Goal: Task Accomplishment & Management: Complete application form

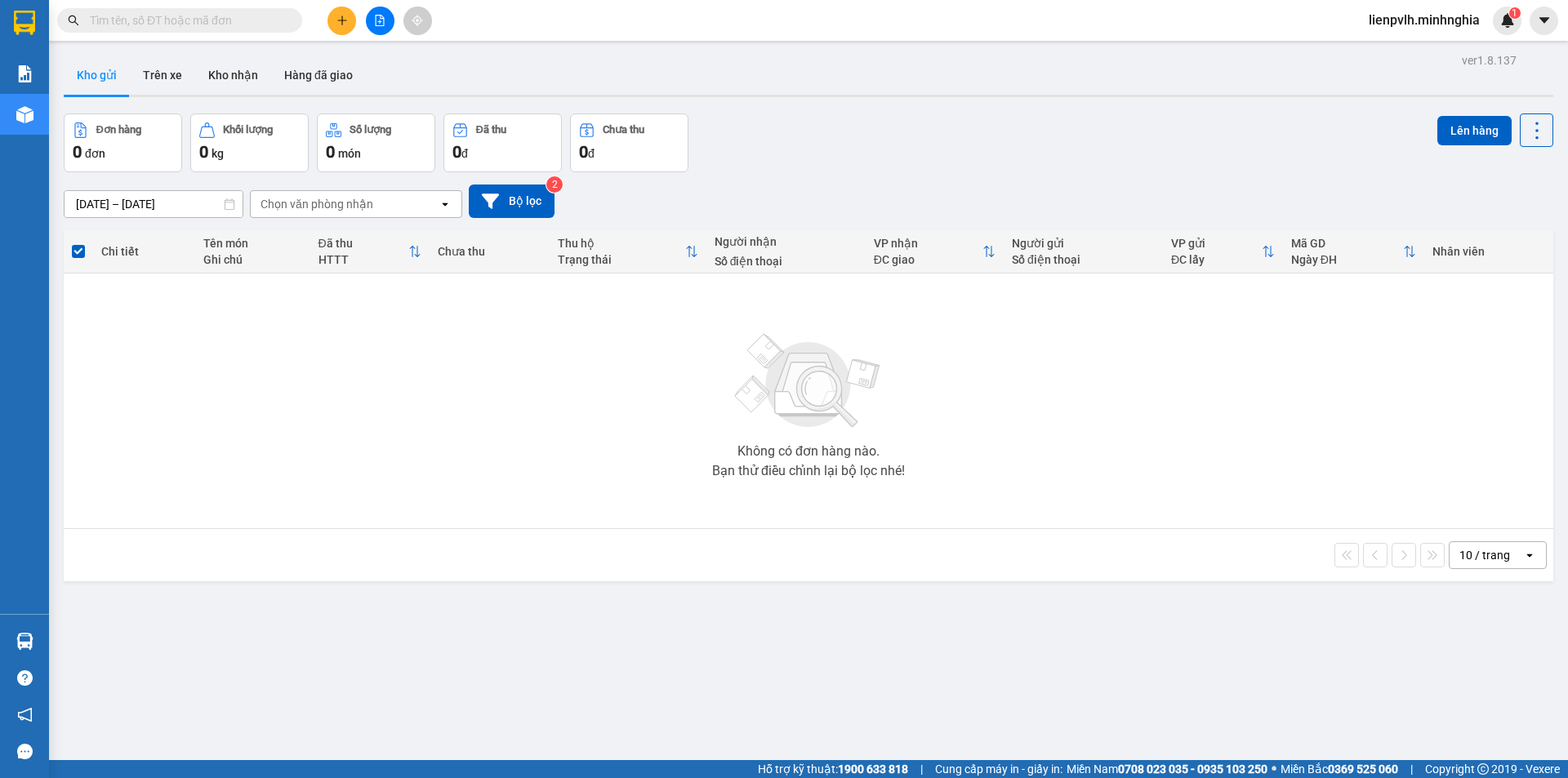
click at [346, 20] on icon "plus" at bounding box center [342, 20] width 11 height 11
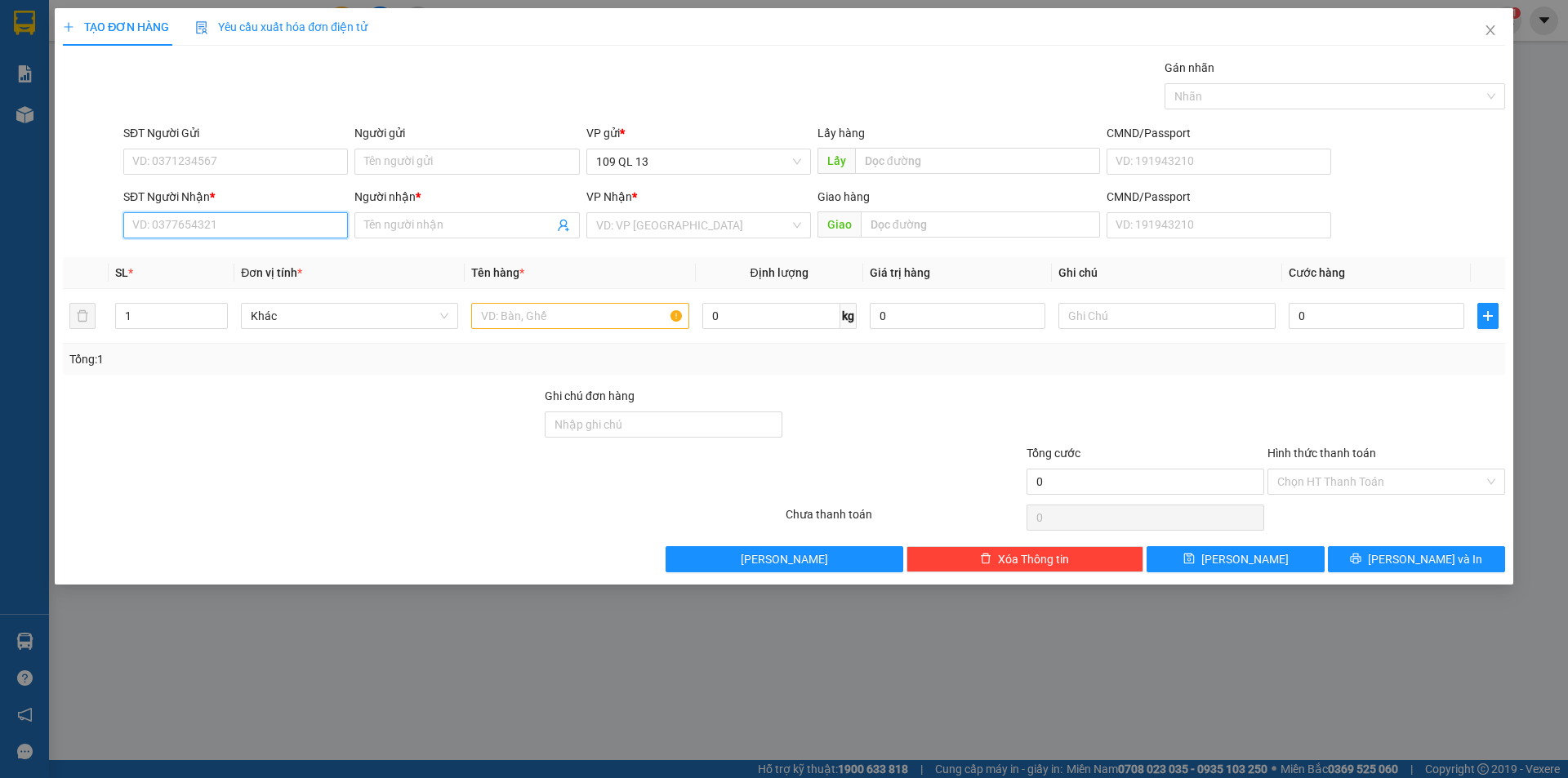
click at [253, 220] on input "SĐT Người Nhận *" at bounding box center [236, 225] width 225 height 26
type input "0373571900"
click at [242, 269] on div "0373571900 - THANH" at bounding box center [236, 258] width 225 height 26
type input "THANH"
type input "0373571900"
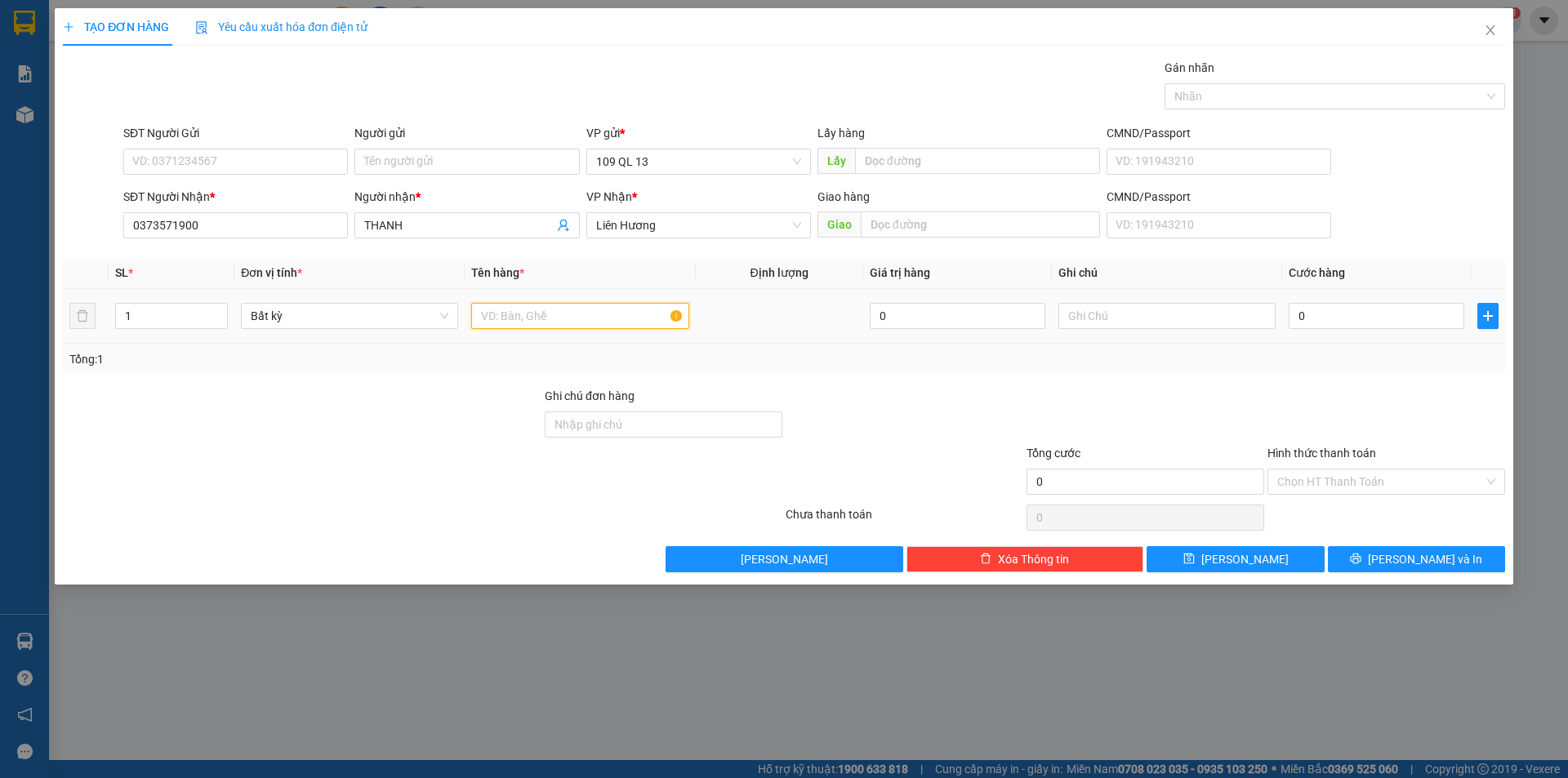
click at [571, 316] on input "text" at bounding box center [579, 316] width 217 height 26
click at [1097, 306] on input "text" at bounding box center [1167, 316] width 217 height 26
type input "1tg hoa"
click at [1329, 311] on input "0" at bounding box center [1376, 316] width 175 height 26
type input "4"
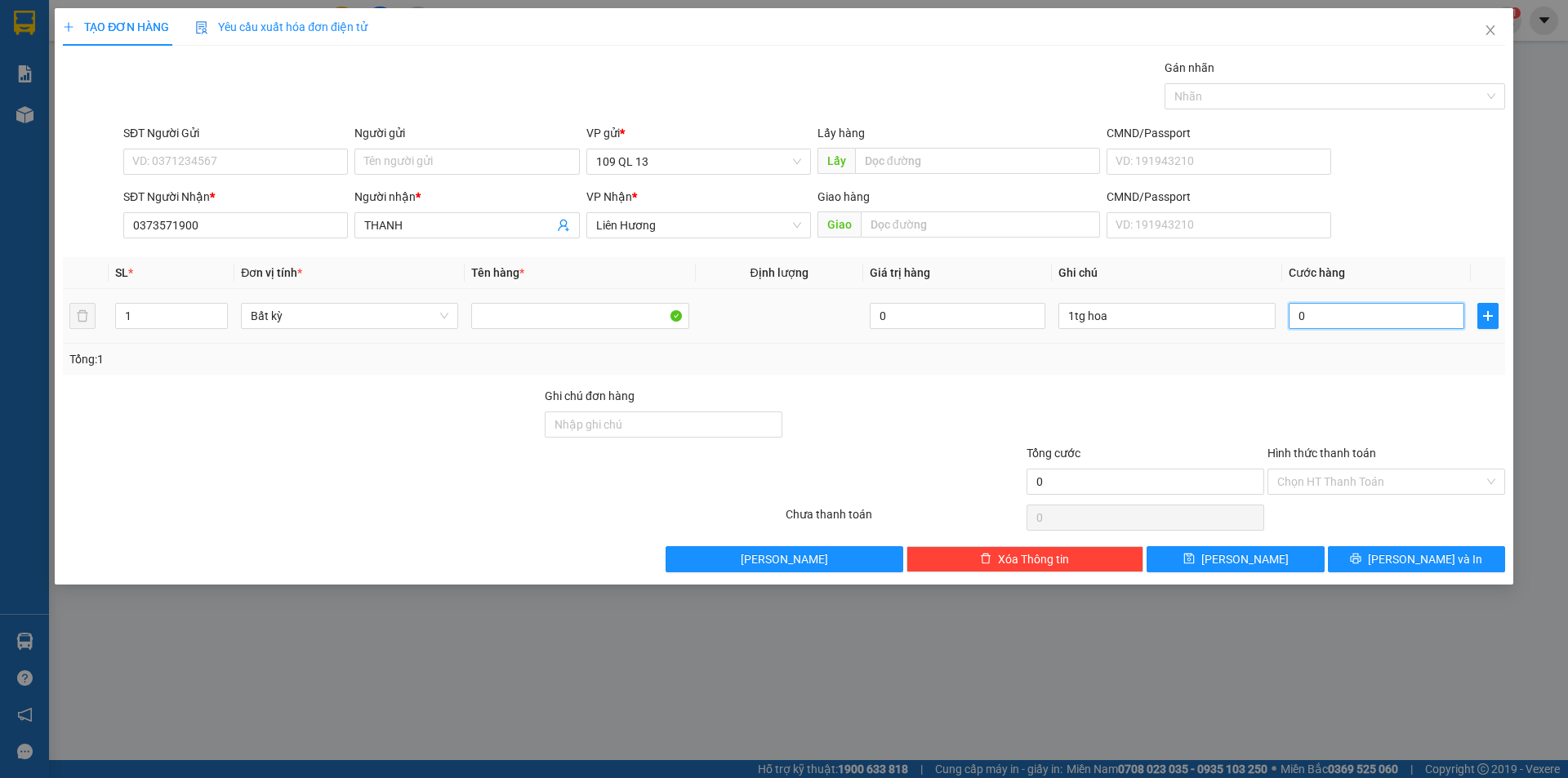
type input "4"
type input "40"
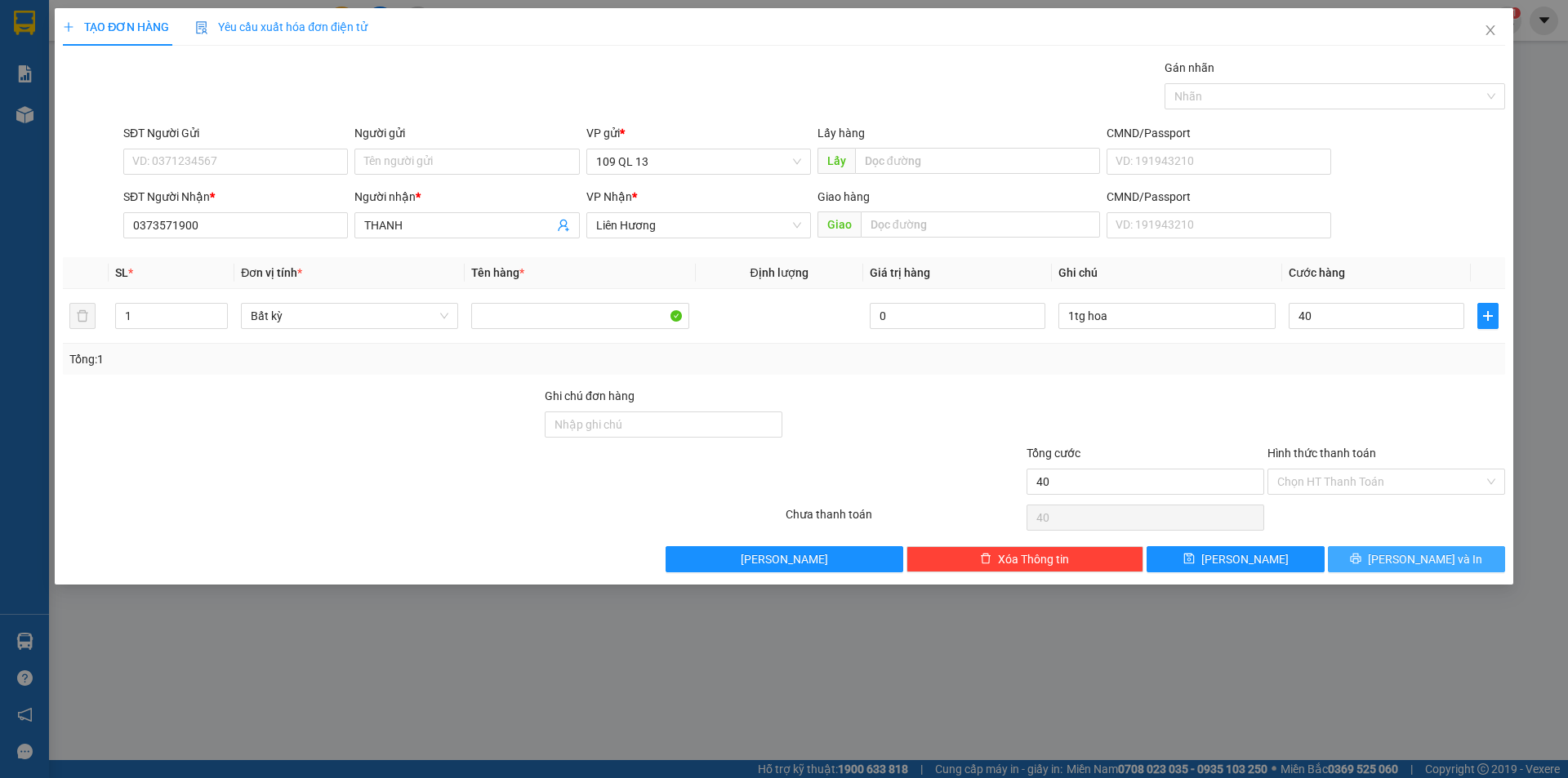
click at [1381, 563] on button "[PERSON_NAME] và In" at bounding box center [1416, 558] width 177 height 26
type input "40.000"
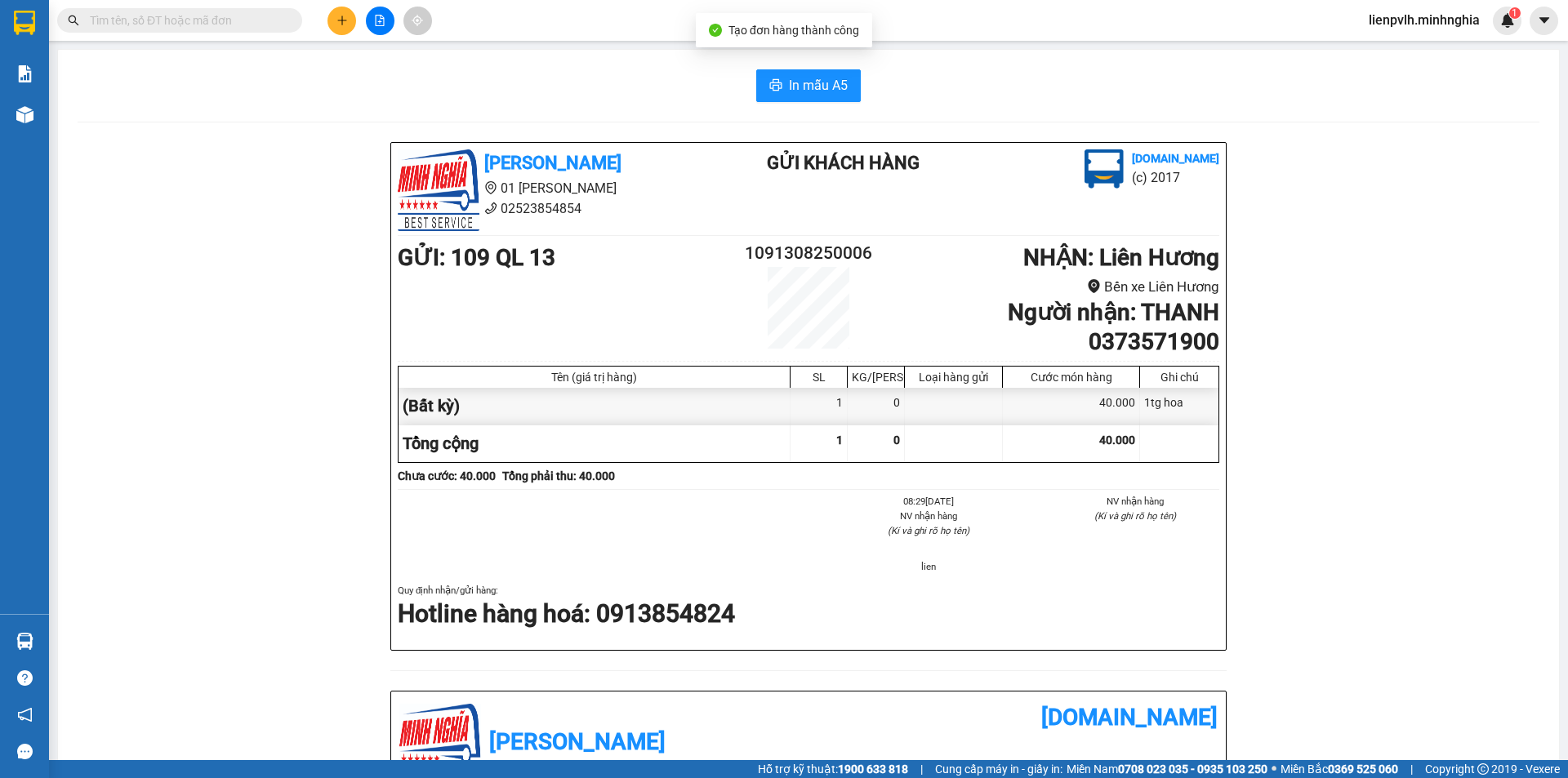
click at [731, 87] on div "In mẫu A5" at bounding box center [808, 85] width 1462 height 32
click at [778, 88] on button "In mẫu A5" at bounding box center [808, 85] width 105 height 32
click at [349, 26] on button at bounding box center [342, 21] width 29 height 29
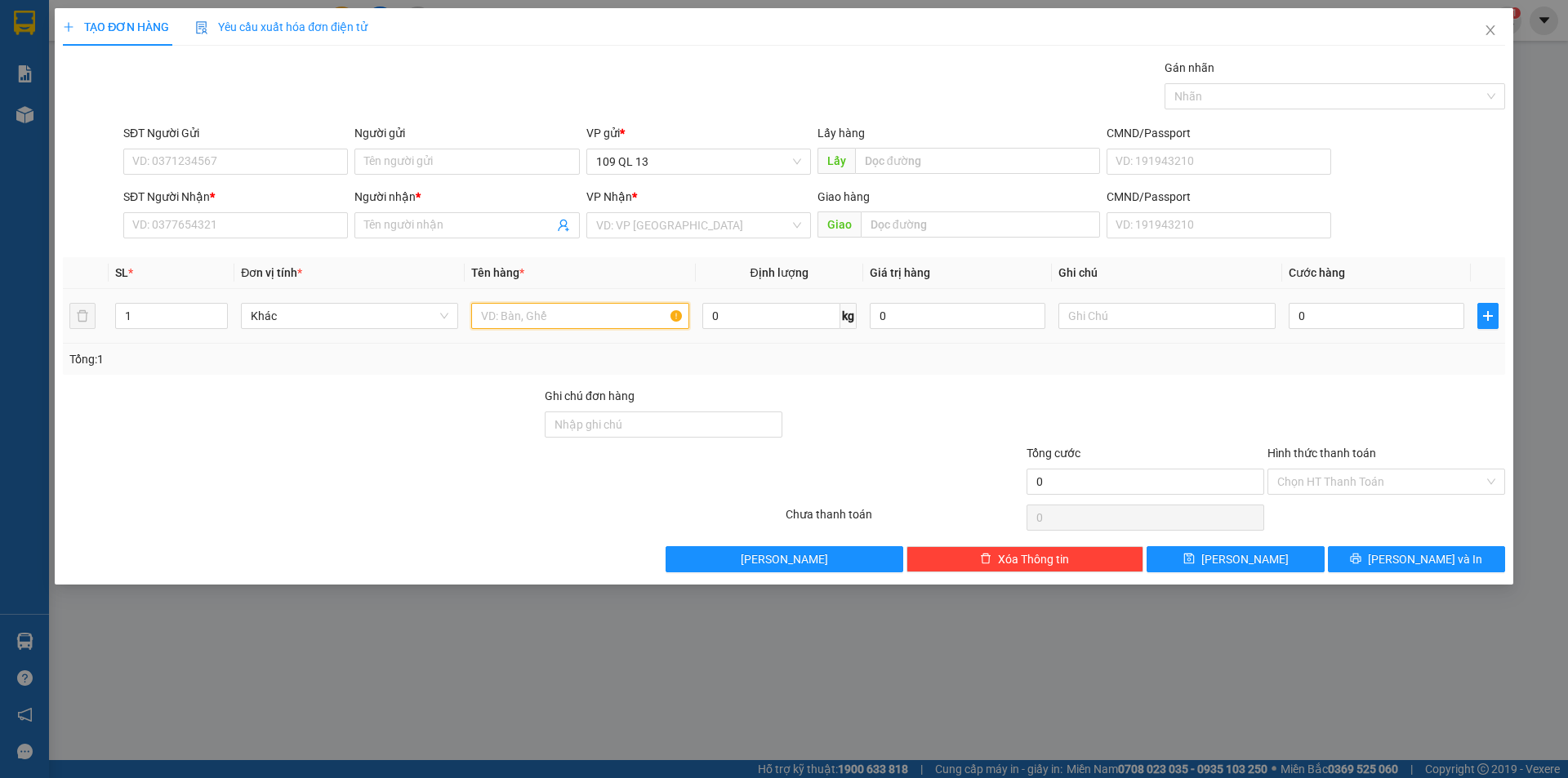
click at [523, 312] on input "text" at bounding box center [579, 316] width 217 height 26
click at [1165, 315] on input "text" at bounding box center [1167, 316] width 217 height 26
type input "1 bao xanh"
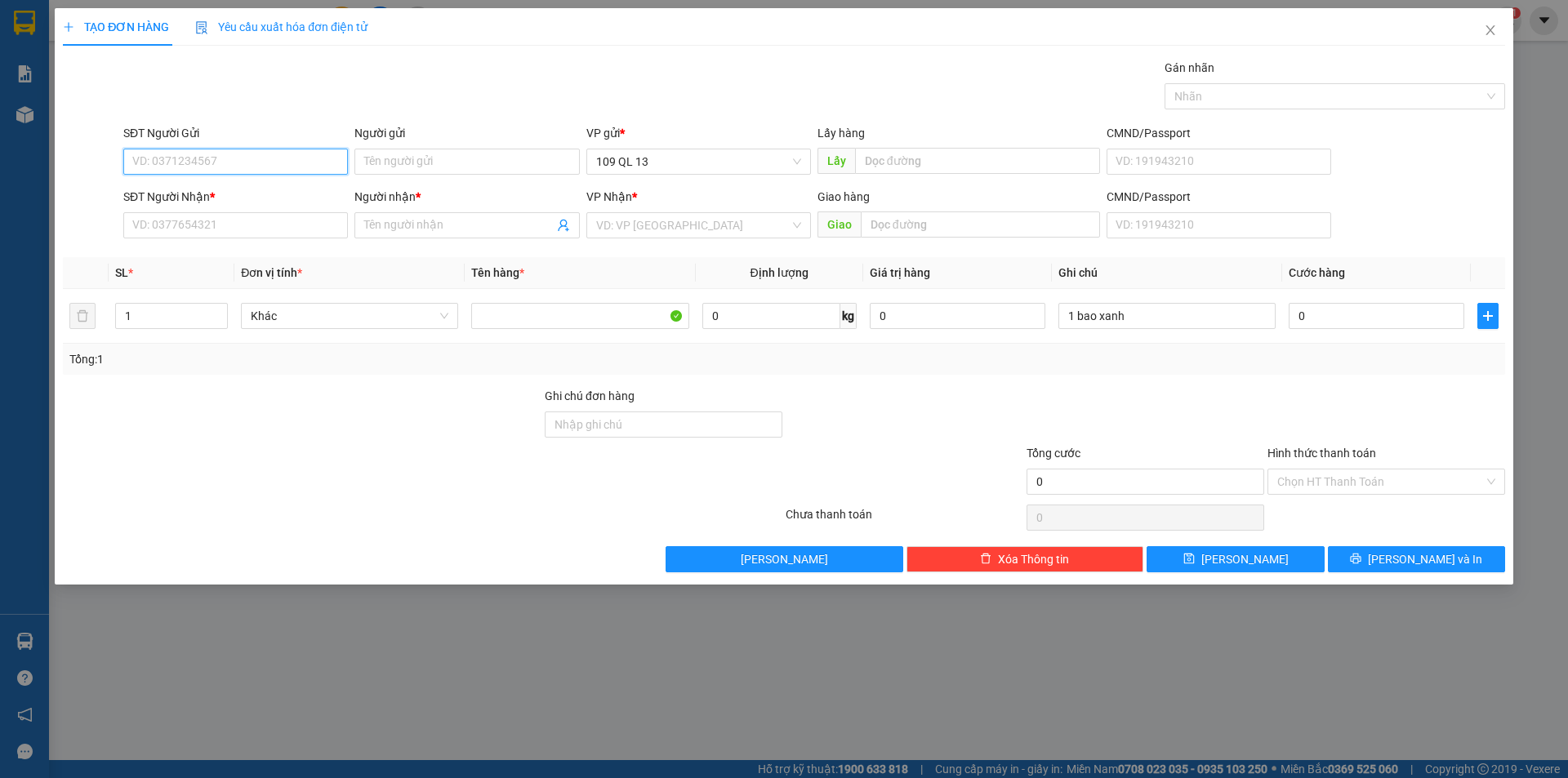
click at [314, 157] on input "SĐT Người Gửi" at bounding box center [236, 161] width 225 height 26
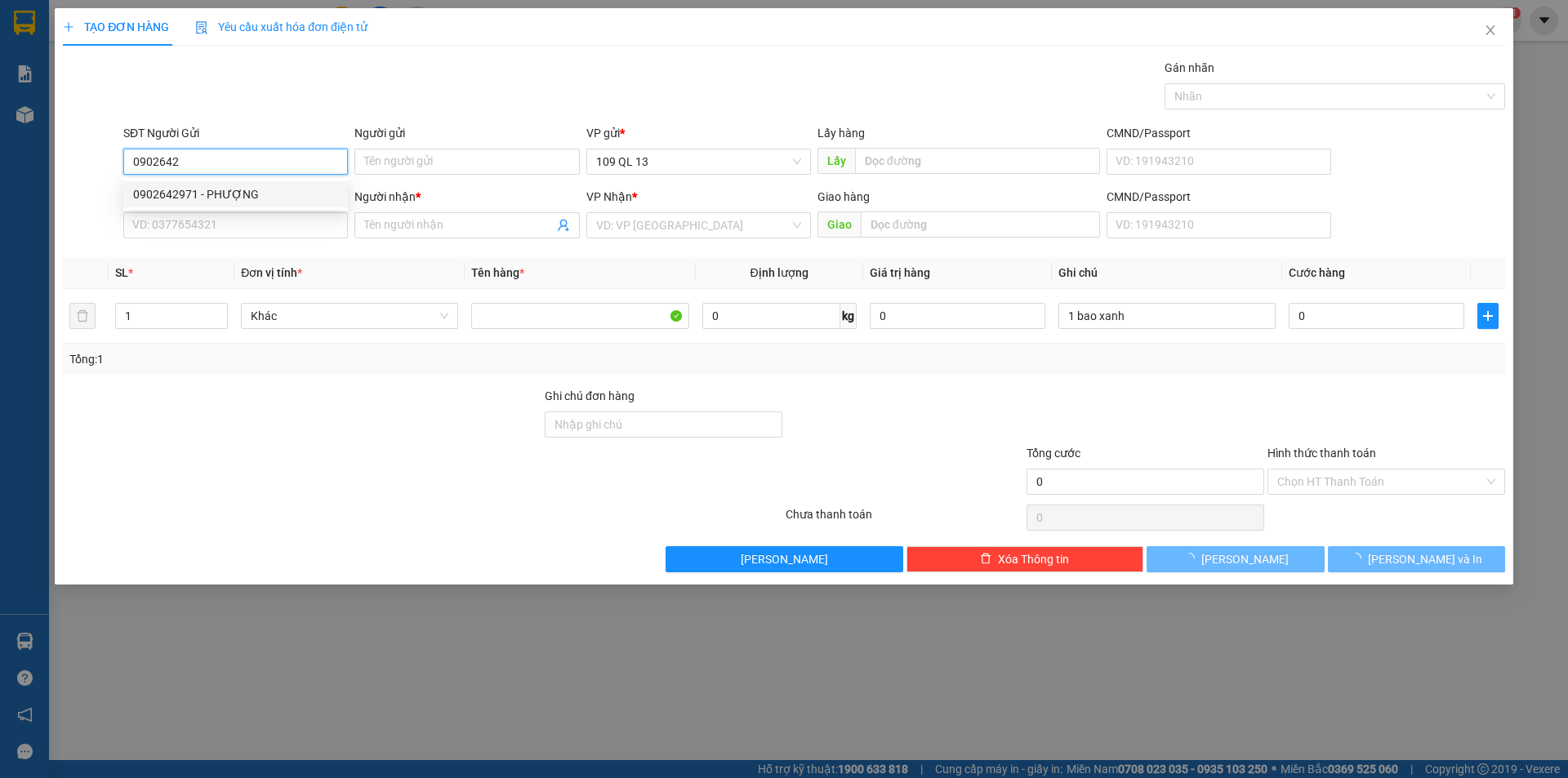
click at [256, 194] on div "0902642971 - PHƯỢNG" at bounding box center [235, 194] width 205 height 18
type input "0902642971"
type input "PHƯỢNG"
type input "0974359423"
type input "YẾN"
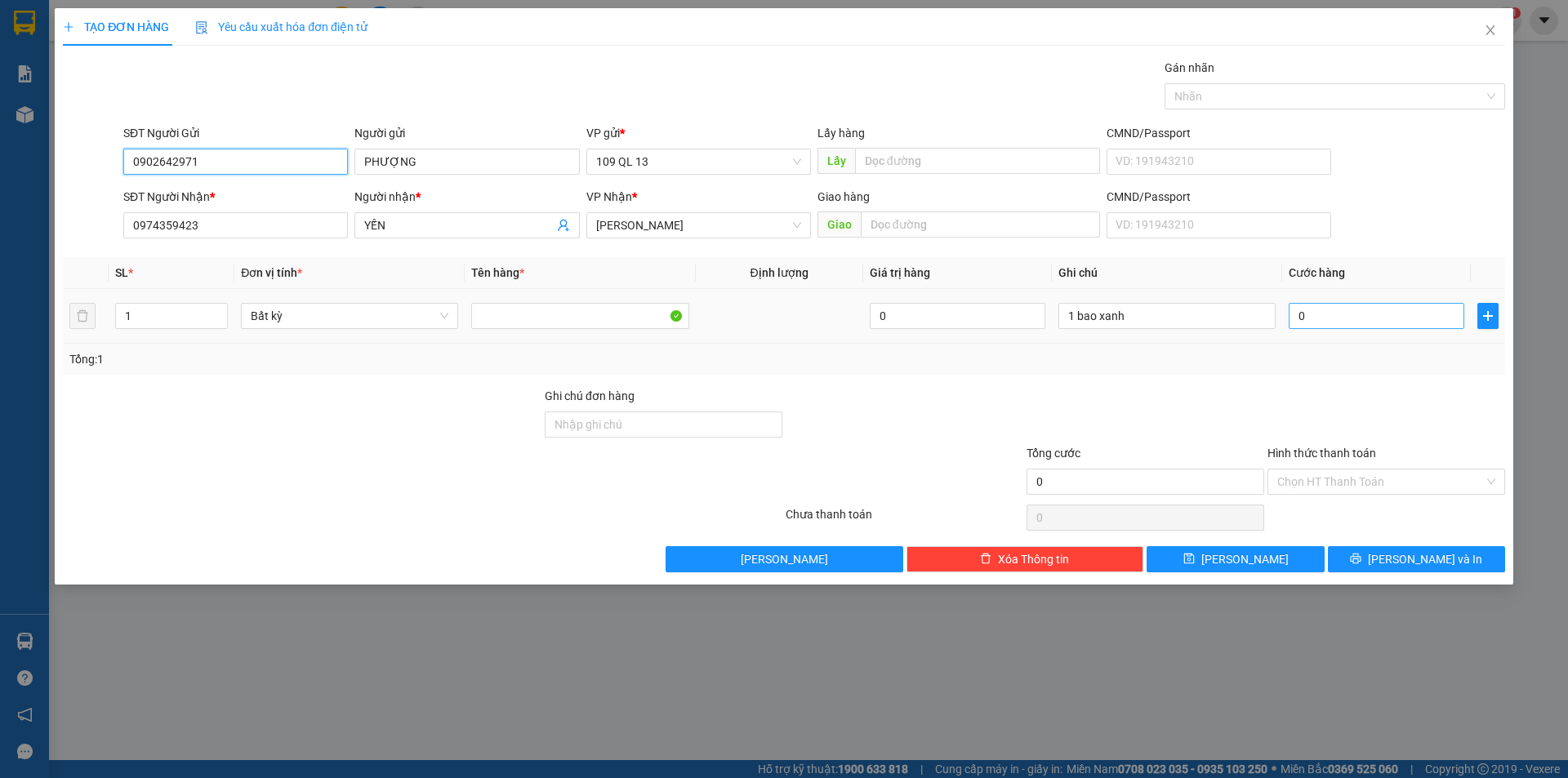
type input "0902642971"
click at [1320, 323] on input "0" at bounding box center [1376, 316] width 175 height 26
type input "8"
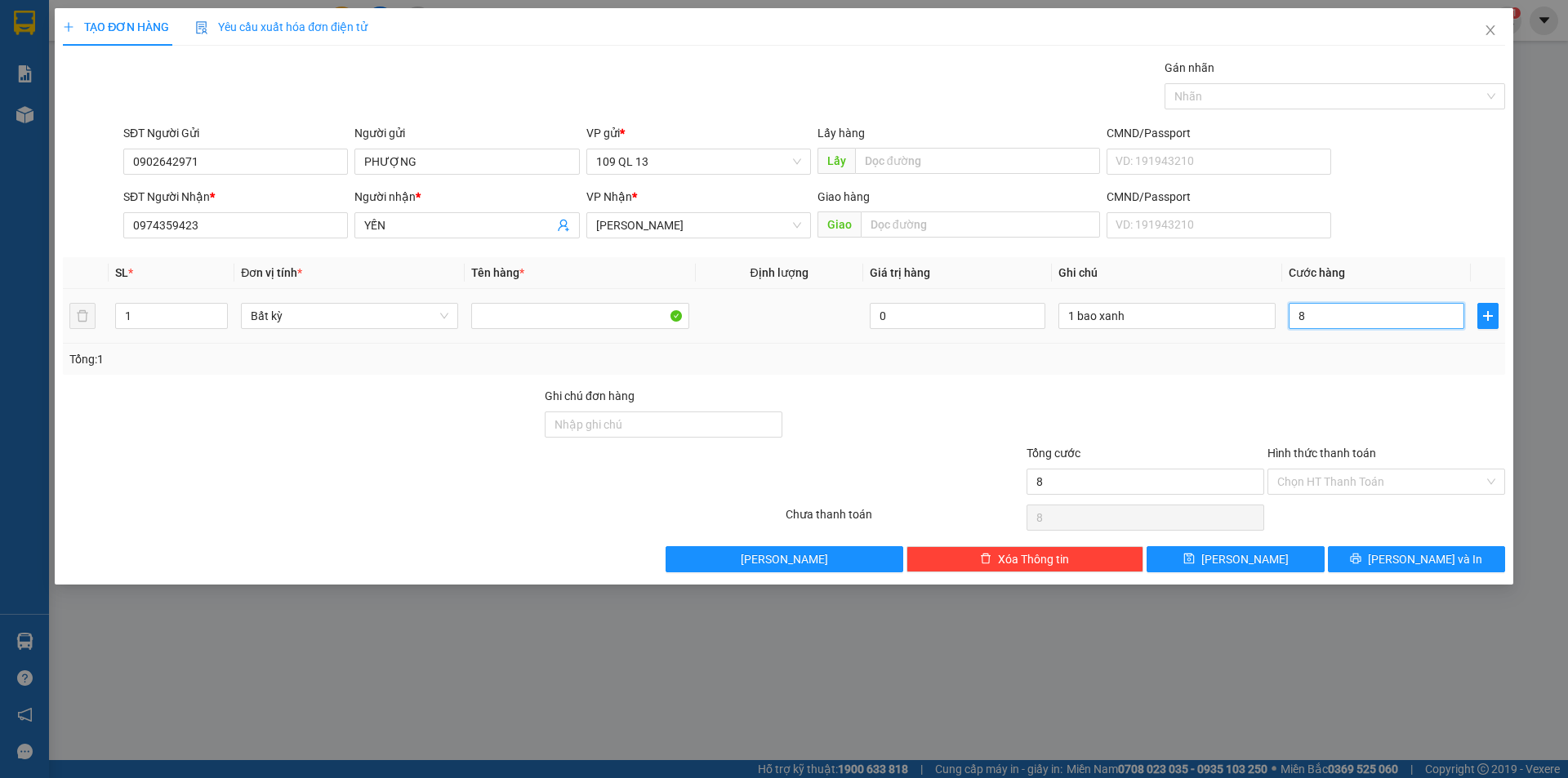
type input "80"
type input "80.000"
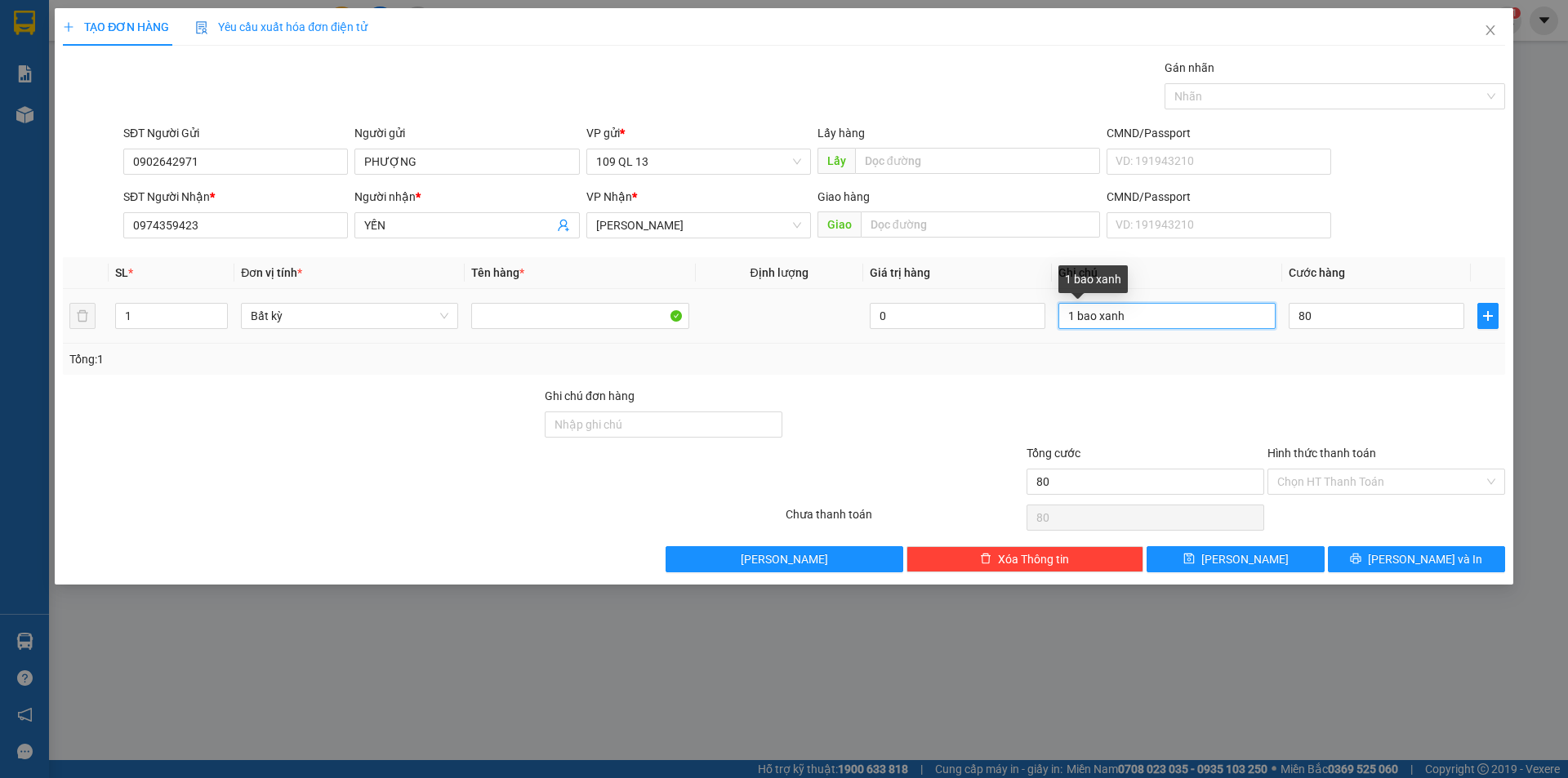
type input "80.000"
click at [1212, 328] on input "1 bao xanh" at bounding box center [1167, 316] width 217 height 26
type input "1 bao xanh vải"
click at [1407, 483] on input "Hình thức thanh toán" at bounding box center [1380, 481] width 207 height 25
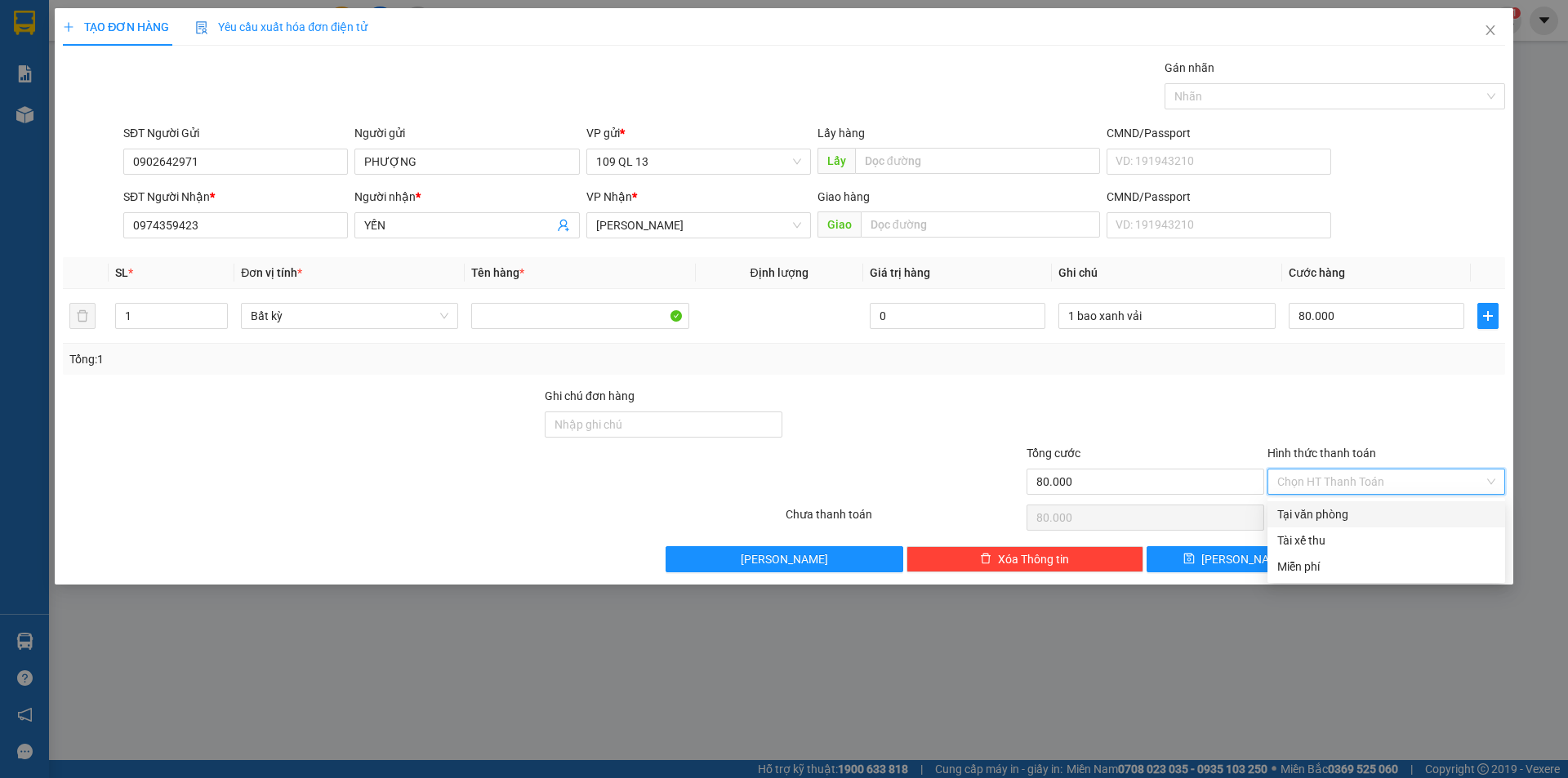
click at [1395, 511] on div "Tại văn phòng" at bounding box center [1386, 513] width 218 height 18
type input "0"
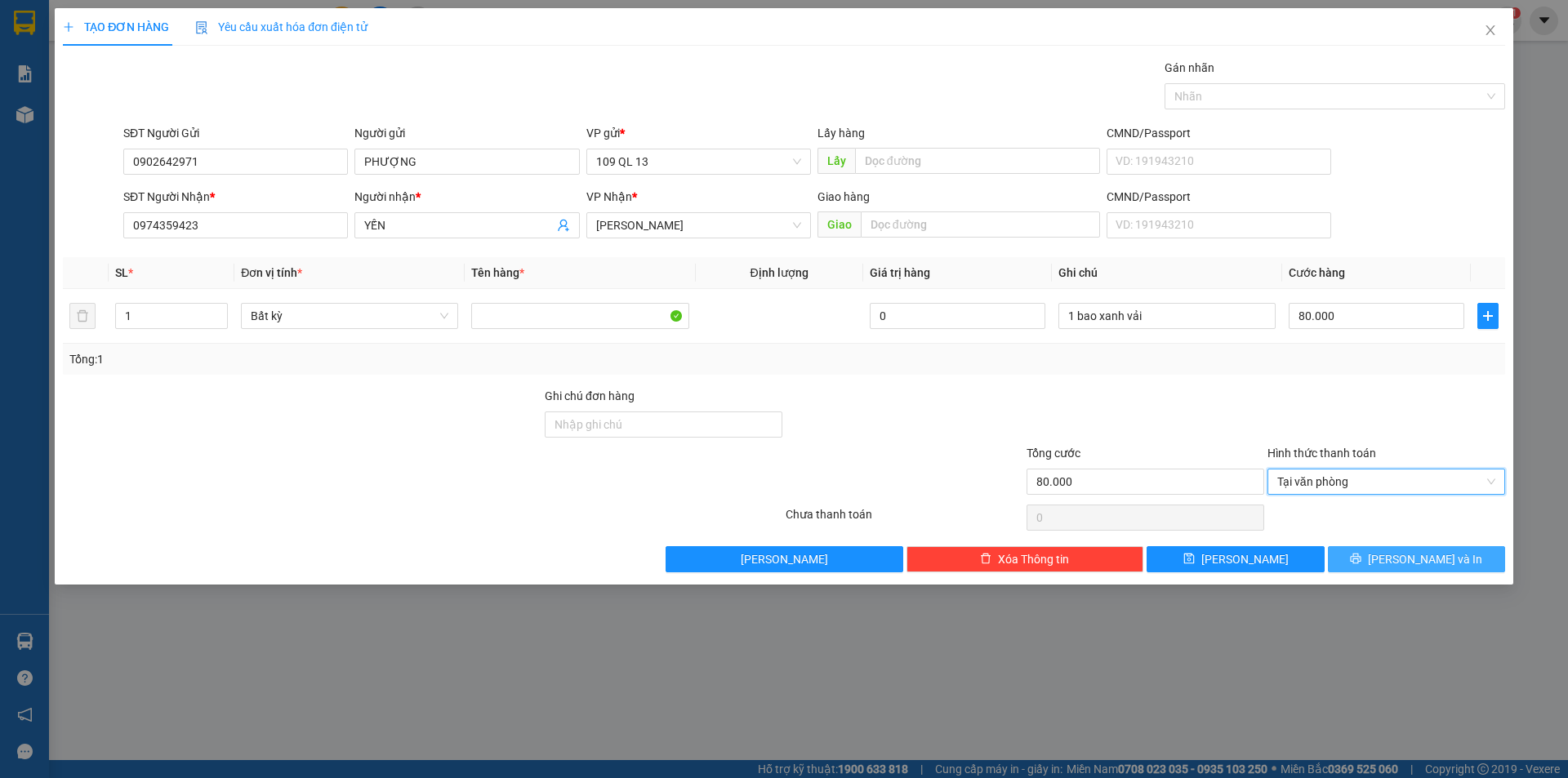
click at [1412, 561] on span "[PERSON_NAME] và In" at bounding box center [1425, 558] width 114 height 18
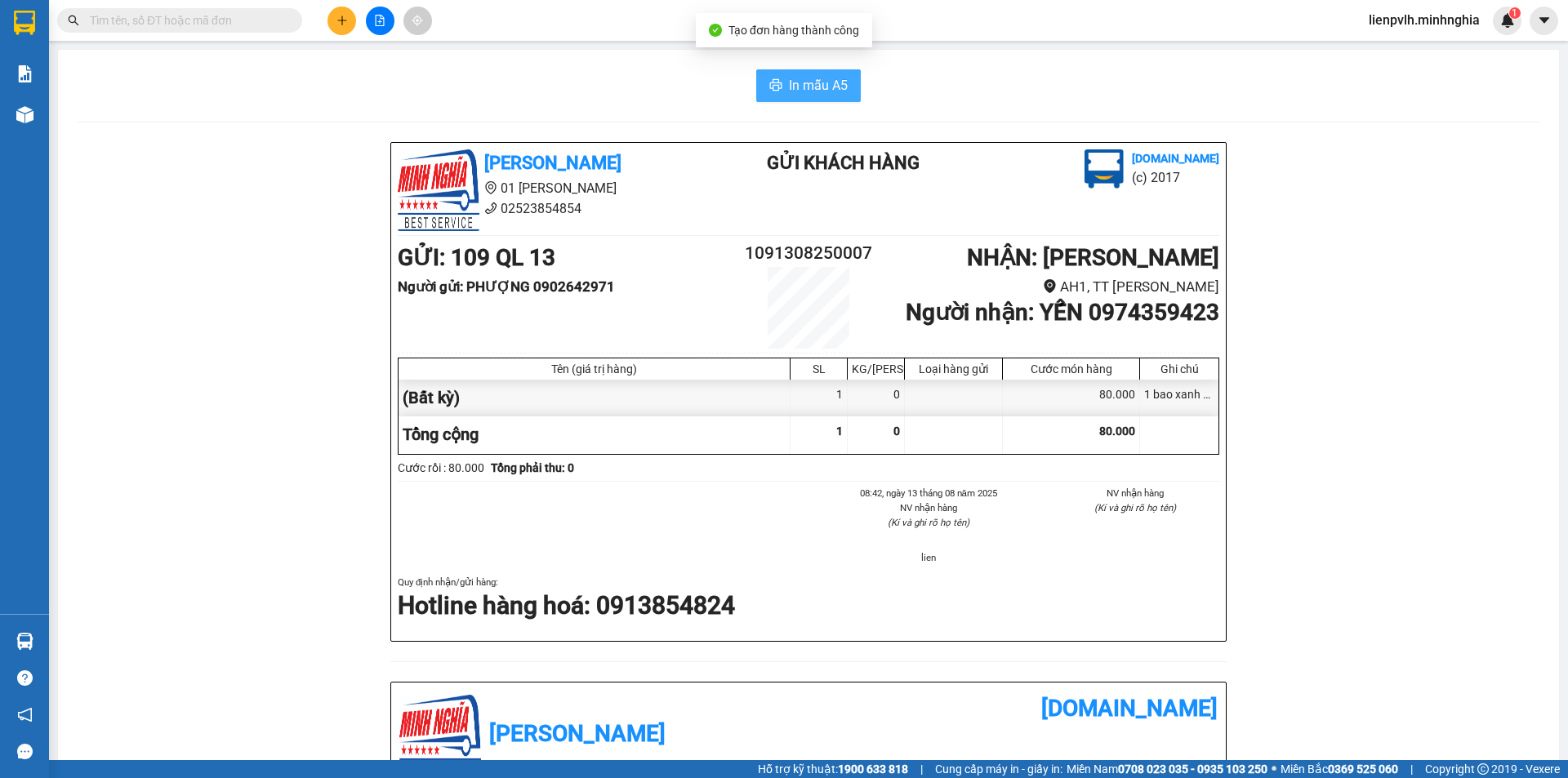
click at [831, 96] on button "In mẫu A5" at bounding box center [808, 85] width 105 height 32
click at [338, 14] on button at bounding box center [342, 21] width 29 height 29
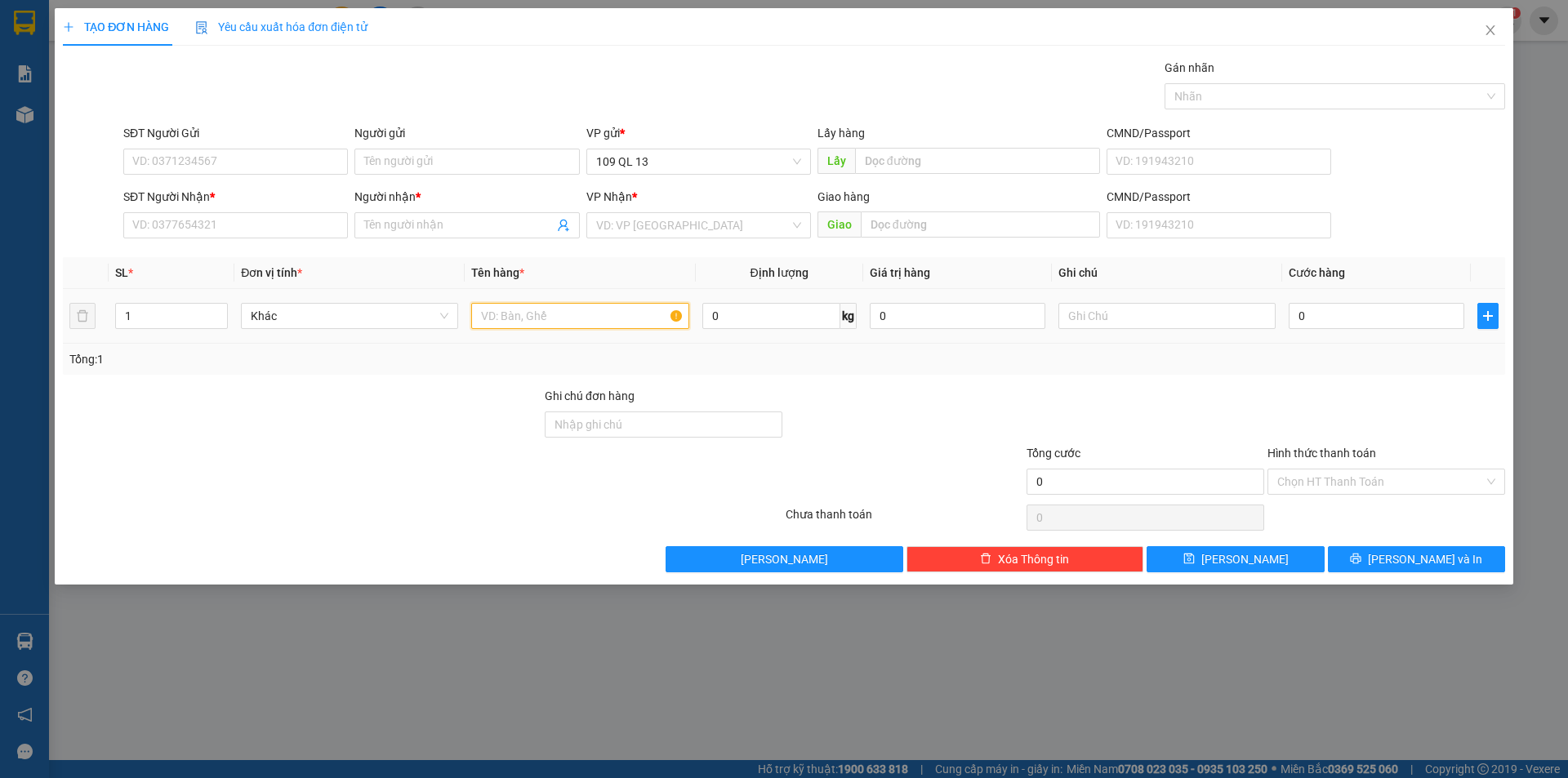
click at [540, 320] on input "text" at bounding box center [579, 316] width 217 height 26
click at [209, 224] on input "SĐT Người Nhận *" at bounding box center [236, 225] width 225 height 26
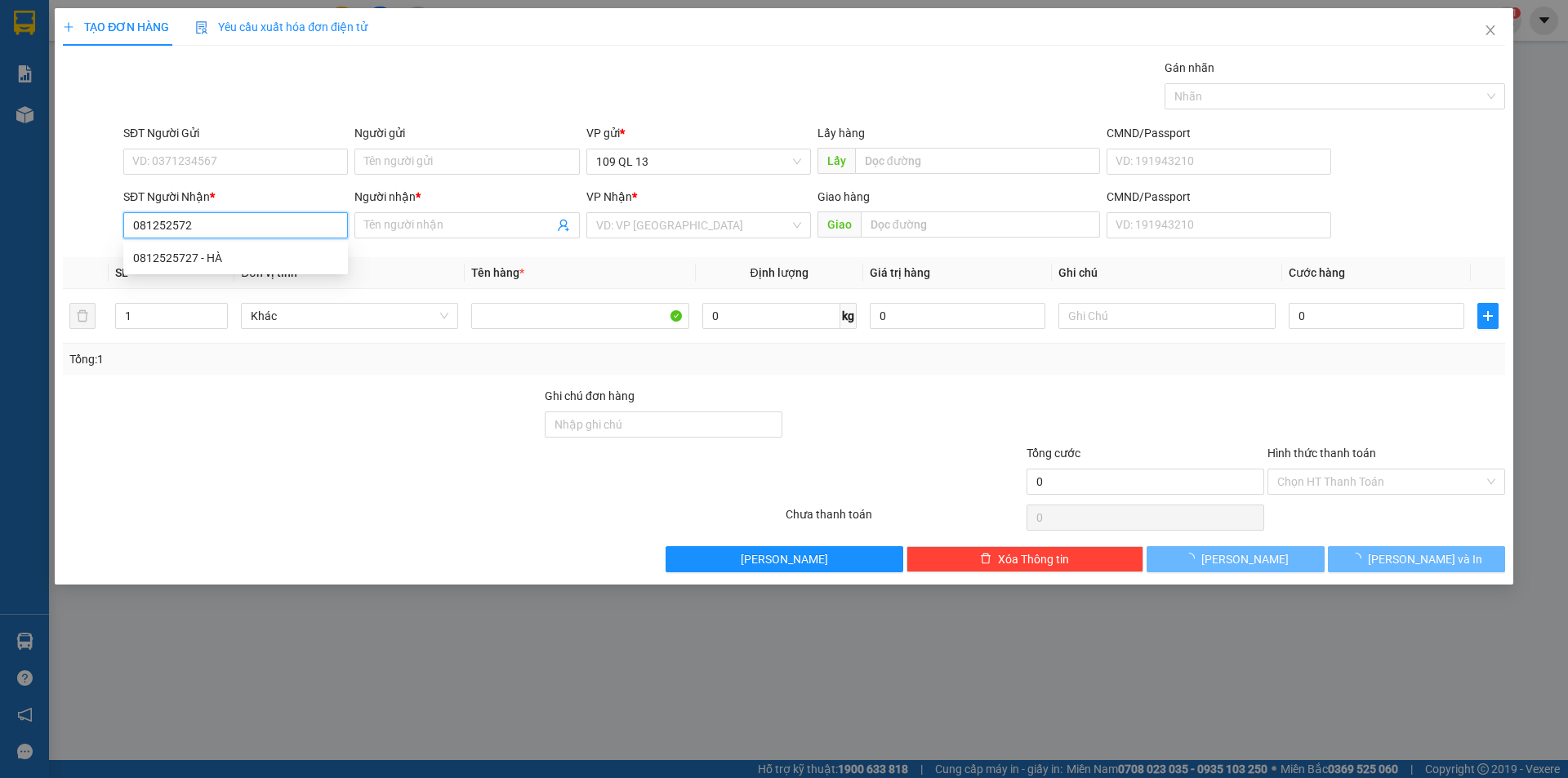
type input "0812525727"
click at [206, 264] on div "0812525727 - HÀ" at bounding box center [235, 257] width 205 height 18
type input "HÀ"
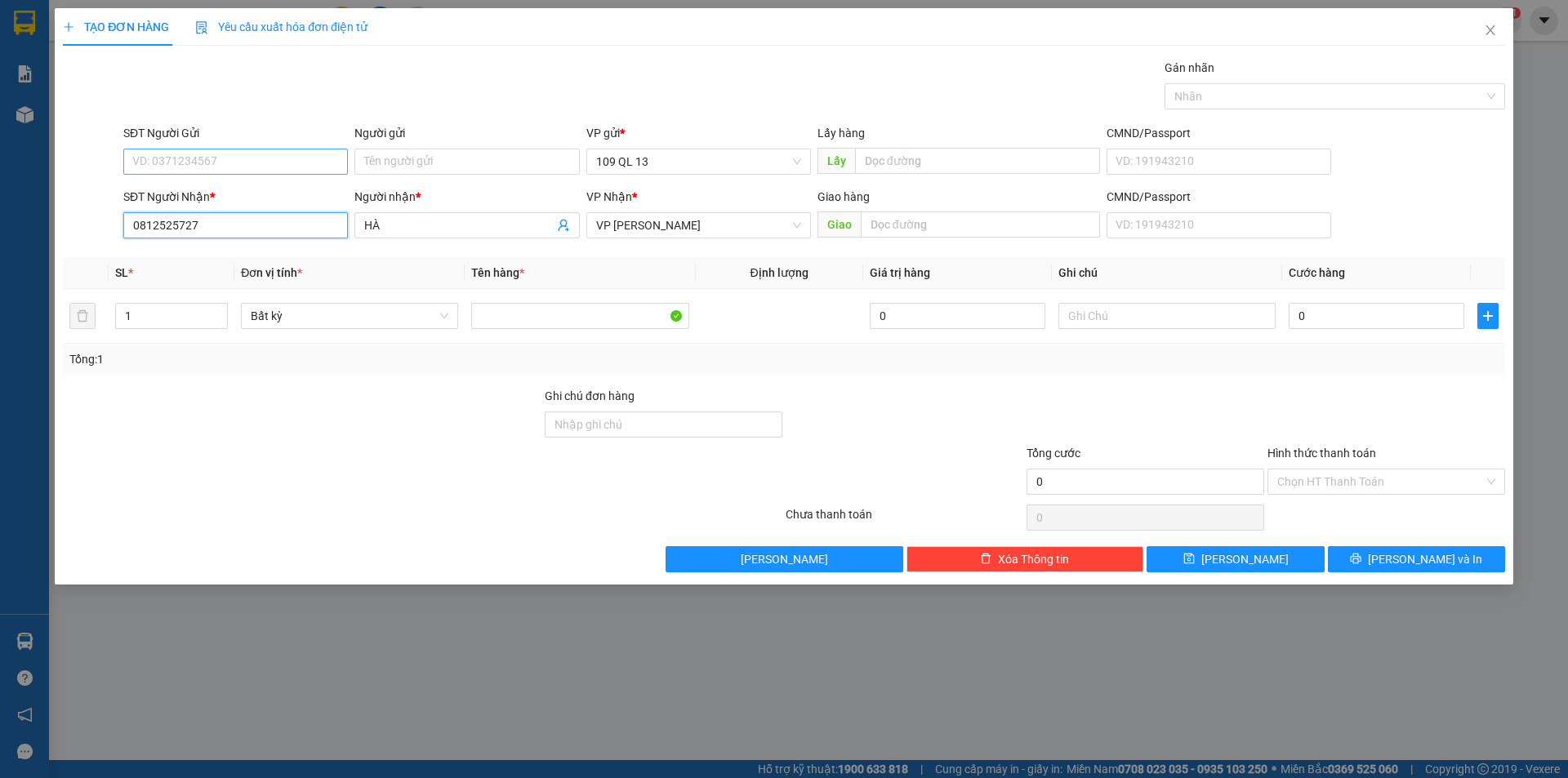
type input "0812525727"
click at [193, 156] on input "SĐT Người Gửi" at bounding box center [236, 161] width 225 height 26
click at [257, 216] on div "0987622240 - BÌNH" at bounding box center [235, 220] width 205 height 18
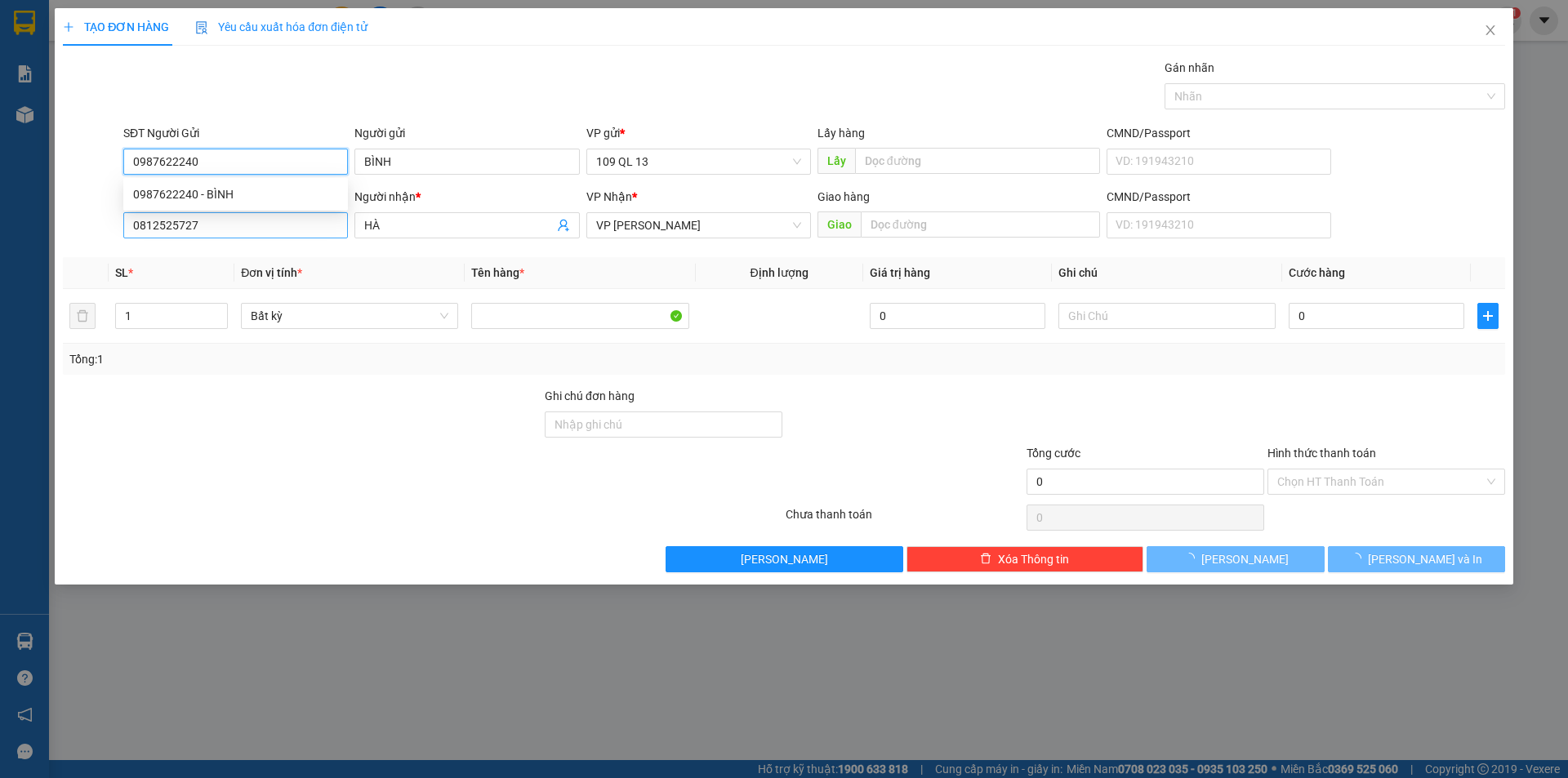
type input "0987622240"
type input "BÌNH"
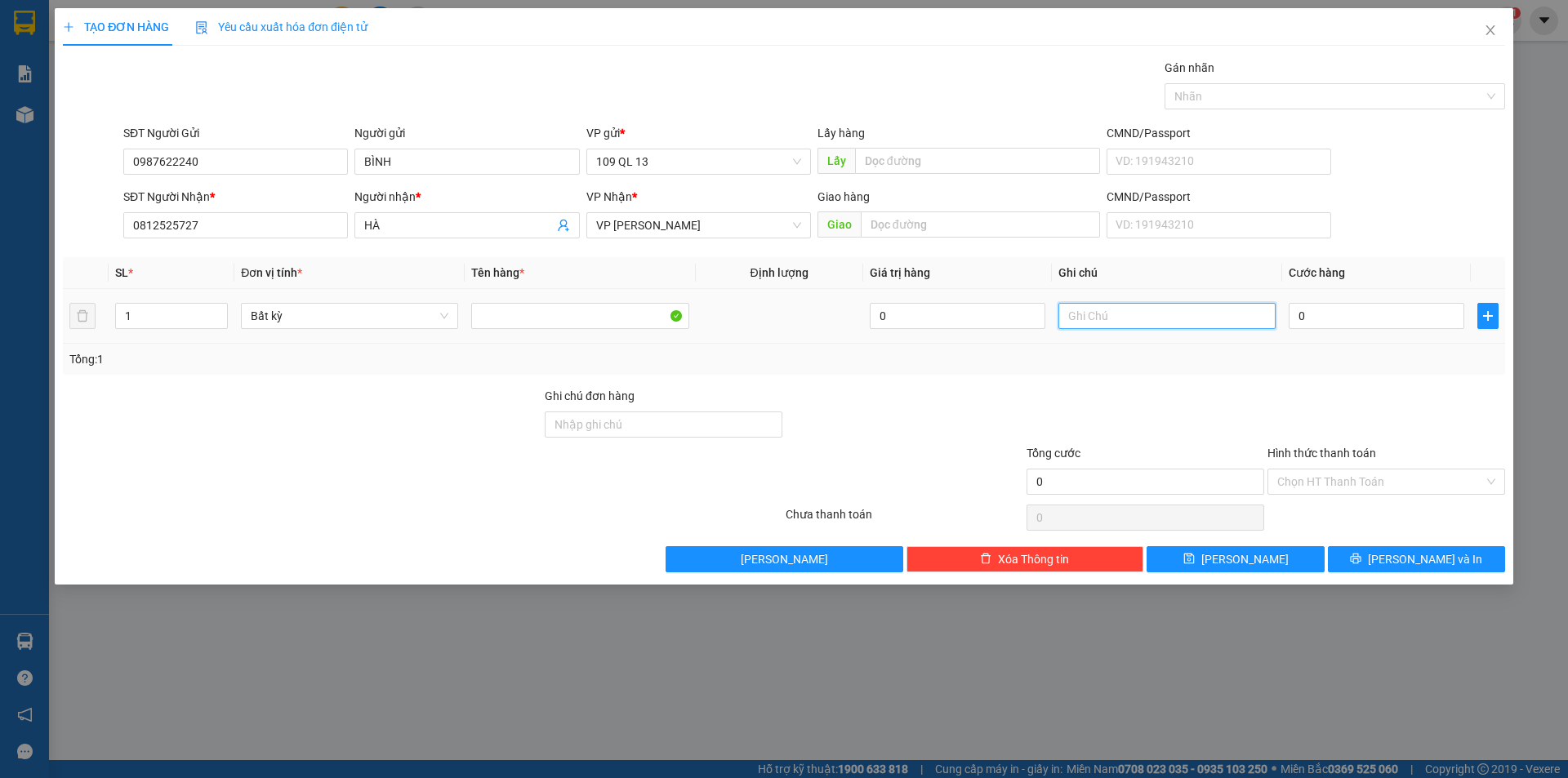
click at [1155, 320] on input "text" at bounding box center [1167, 316] width 217 height 26
type input "1 bị trắng BÁ"
click at [1308, 315] on input "0" at bounding box center [1376, 316] width 175 height 26
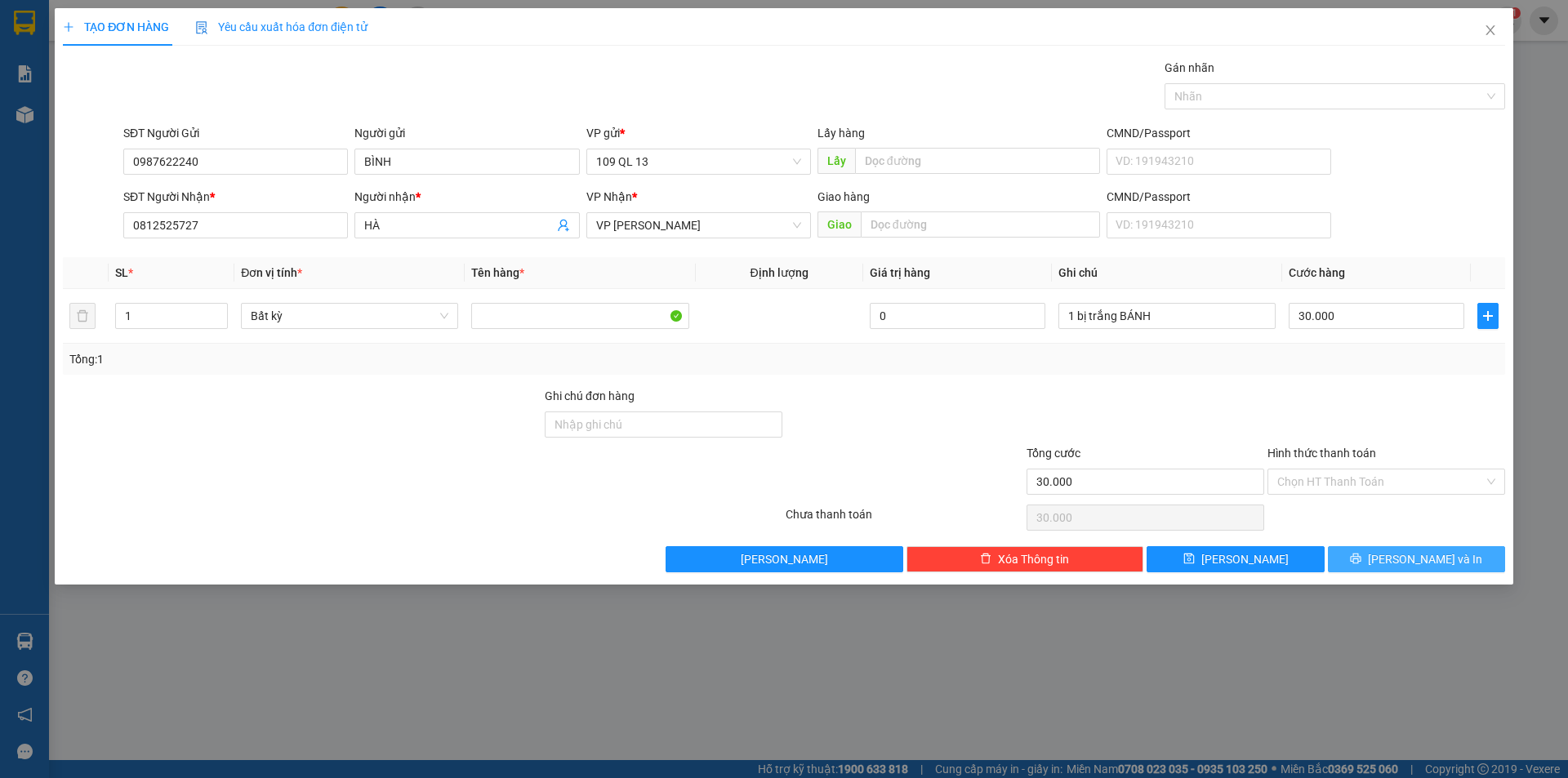
click at [1368, 552] on button "[PERSON_NAME] và In" at bounding box center [1416, 558] width 177 height 26
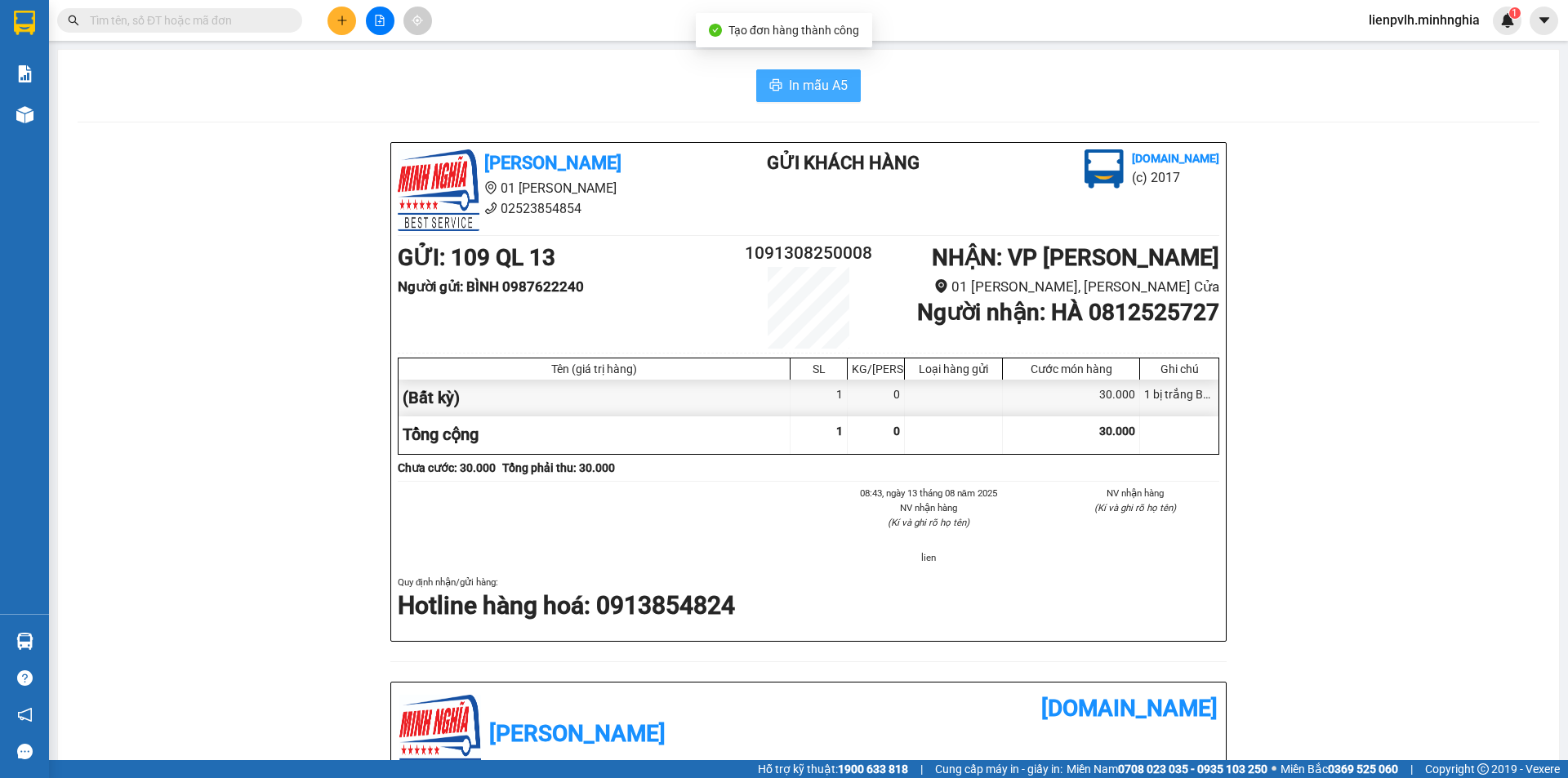
click at [774, 83] on icon "printer" at bounding box center [775, 84] width 13 height 13
